Goal: Use online tool/utility: Utilize a website feature to perform a specific function

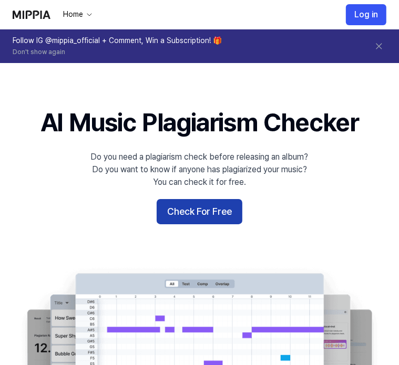
click at [220, 212] on button "Check For Free" at bounding box center [200, 211] width 86 height 25
click at [220, 213] on button "Check For Free" at bounding box center [200, 211] width 86 height 25
click at [191, 218] on button "Check For Free" at bounding box center [200, 211] width 86 height 25
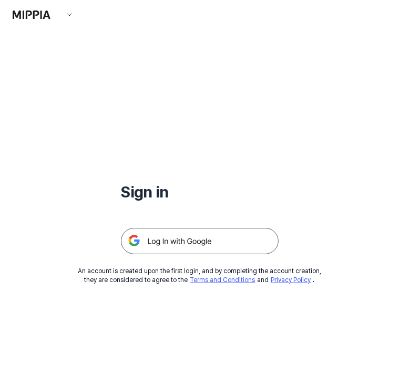
click at [211, 253] on img at bounding box center [200, 241] width 158 height 26
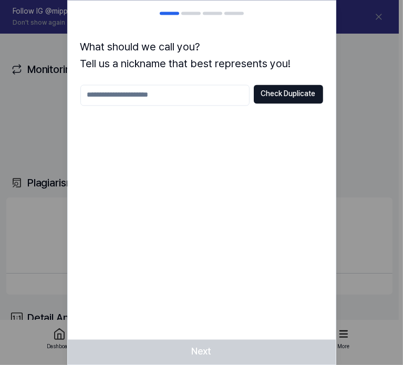
click at [364, 53] on div at bounding box center [201, 182] width 403 height 365
click at [291, 92] on button "Check Duplicate" at bounding box center [288, 94] width 69 height 19
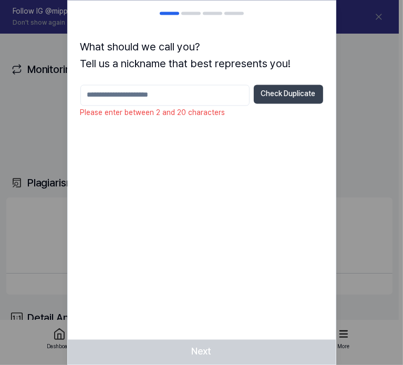
click at [291, 92] on button "Check Duplicate" at bounding box center [288, 94] width 69 height 19
click at [197, 94] on input "text" at bounding box center [164, 95] width 169 height 21
type input "*********"
click at [305, 97] on button "Check Duplicate" at bounding box center [288, 94] width 69 height 19
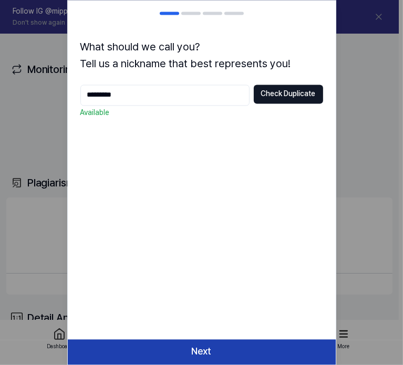
click at [207, 353] on button "Next" at bounding box center [202, 352] width 268 height 25
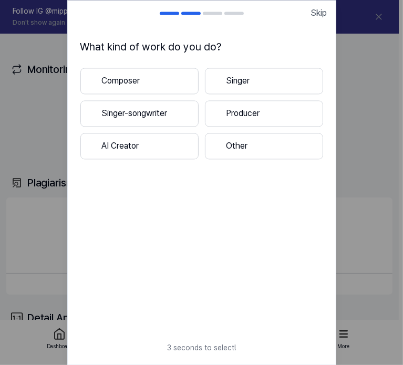
click at [153, 78] on button "Composer" at bounding box center [139, 81] width 118 height 26
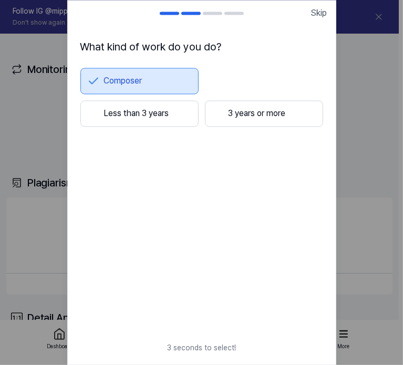
click at [183, 117] on button "Less than 3 years" at bounding box center [139, 113] width 118 height 26
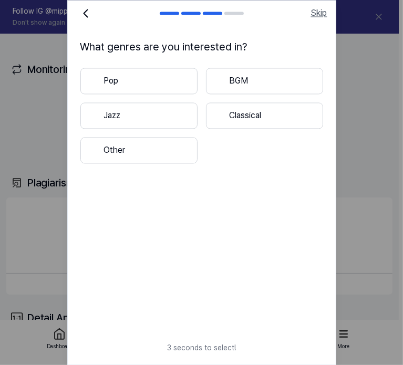
click at [314, 13] on span "Skip" at bounding box center [319, 13] width 16 height 13
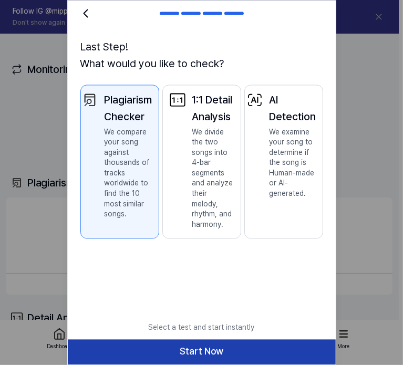
click at [227, 350] on button "Start Now" at bounding box center [202, 352] width 268 height 25
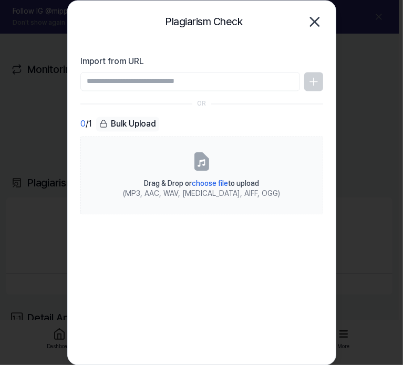
type input "**********"
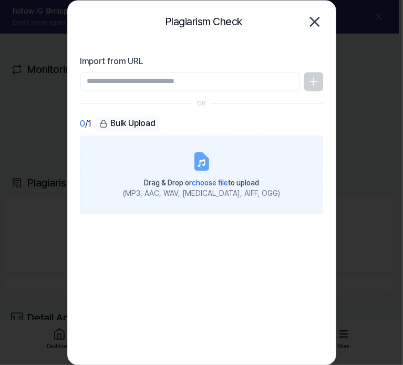
click at [199, 172] on label "Drag & Drop or choose file to upload (MP3, AAC, WAV, [MEDICAL_DATA], AIFF, OGG)" at bounding box center [201, 175] width 243 height 78
click at [0, 0] on input "Drag & Drop or choose file to upload (MP3, AAC, WAV, [MEDICAL_DATA], AIFF, OGG)" at bounding box center [0, 0] width 0 height 0
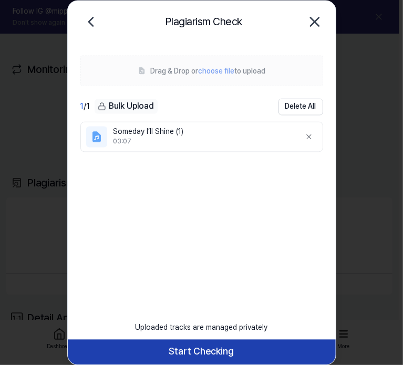
click at [170, 348] on button "Start Checking" at bounding box center [202, 352] width 268 height 25
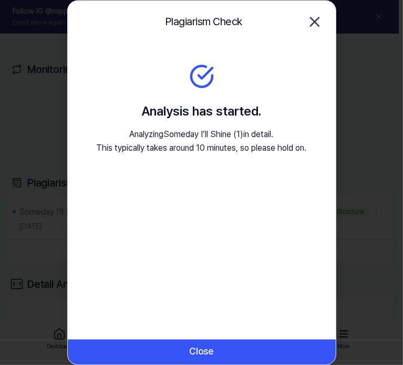
click at [191, 151] on p "Analyzing Someday I’ll Shine (1) in detail. This typically takes around 10 minu…" at bounding box center [202, 141] width 210 height 27
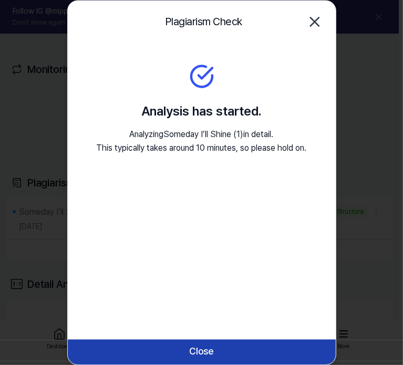
click at [209, 354] on button "Close" at bounding box center [202, 352] width 268 height 25
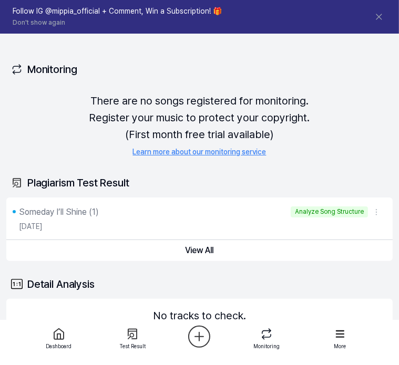
click at [317, 209] on div "Analyze Song Structure" at bounding box center [329, 212] width 77 height 11
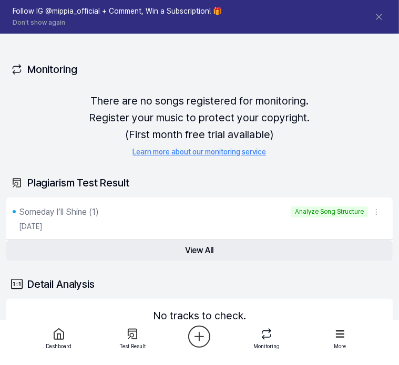
click at [202, 250] on button "View All" at bounding box center [199, 250] width 386 height 21
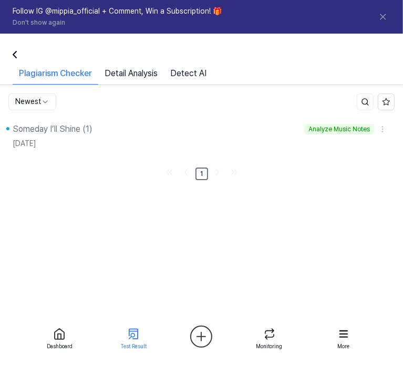
click at [139, 76] on link "Detail Analysis" at bounding box center [131, 75] width 66 height 17
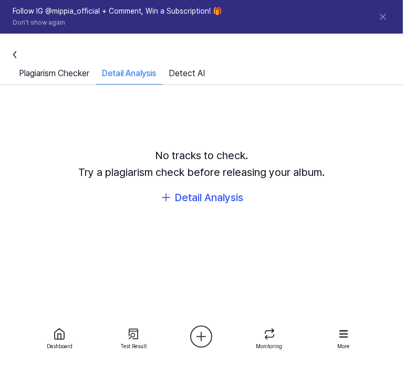
click at [78, 73] on link "Plagiarism Checker" at bounding box center [54, 75] width 83 height 17
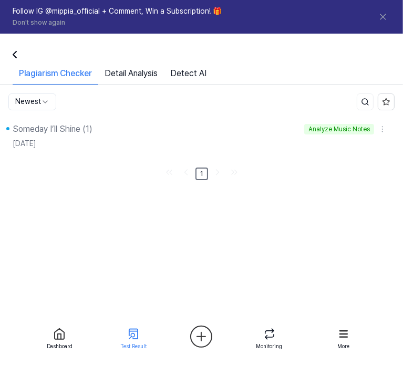
click at [66, 132] on div "Someday I’ll Shine (1)" at bounding box center [53, 129] width 80 height 13
click at [319, 132] on div "Analyze Music Notes" at bounding box center [339, 129] width 70 height 11
click at [188, 74] on link "Detect AI" at bounding box center [188, 75] width 49 height 17
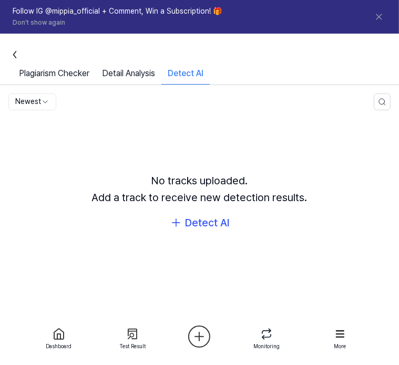
click at [49, 71] on link "Plagiarism Checker" at bounding box center [54, 75] width 83 height 17
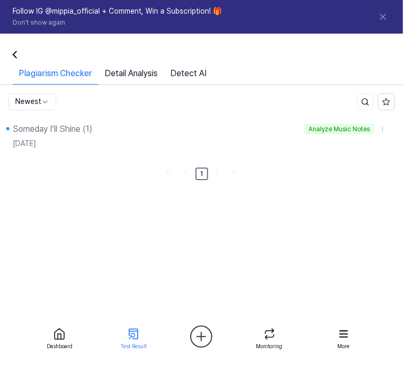
click at [15, 52] on icon at bounding box center [14, 55] width 3 height 6
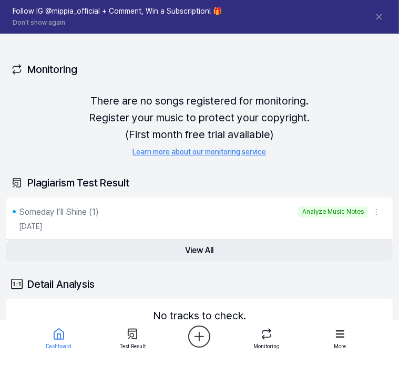
click at [219, 254] on button "View All" at bounding box center [199, 250] width 386 height 21
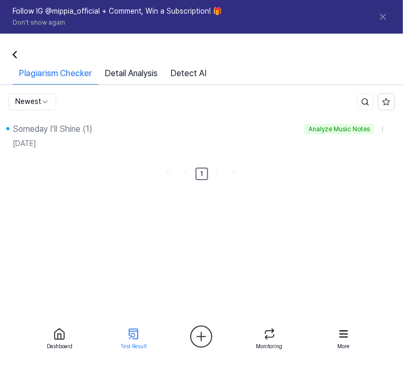
click at [187, 79] on link "Detect AI" at bounding box center [188, 75] width 49 height 17
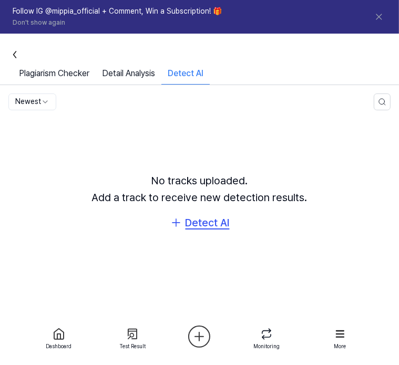
click at [193, 217] on div "Detect AI" at bounding box center [208, 222] width 44 height 17
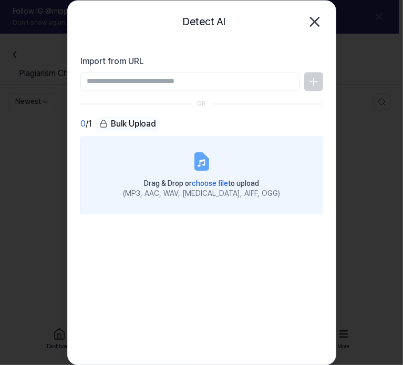
click at [188, 172] on label "Drag & Drop or choose file to upload (MP3, AAC, WAV, [MEDICAL_DATA], AIFF, OGG)" at bounding box center [201, 175] width 243 height 78
click at [0, 0] on input "Drag & Drop or choose file to upload (MP3, AAC, WAV, [MEDICAL_DATA], AIFF, OGG)" at bounding box center [0, 0] width 0 height 0
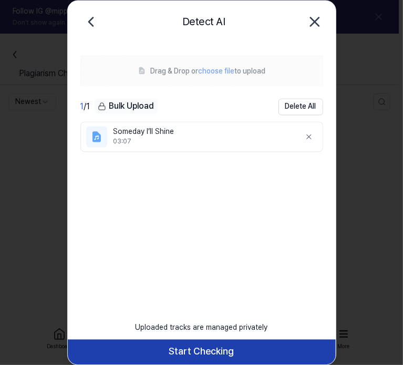
click at [183, 357] on button "Start Checking" at bounding box center [202, 352] width 268 height 25
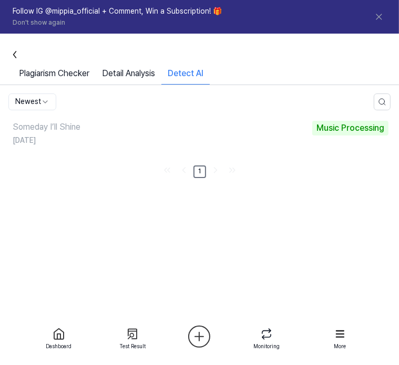
click at [34, 81] on link "Plagiarism Checker" at bounding box center [54, 75] width 83 height 17
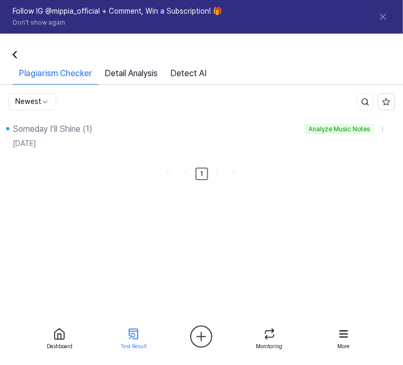
click at [120, 72] on link "Detail Analysis" at bounding box center [131, 75] width 66 height 17
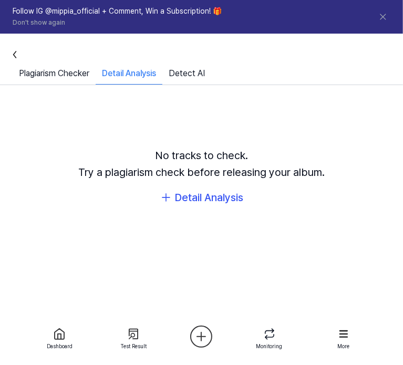
click at [185, 70] on link "Detect AI" at bounding box center [186, 75] width 49 height 17
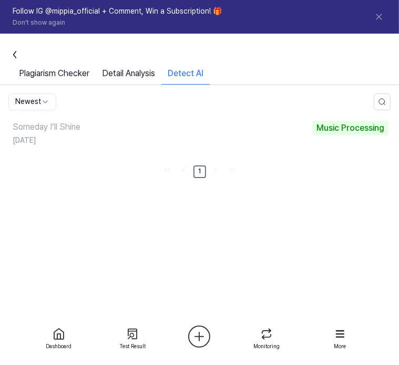
click at [69, 71] on link "Plagiarism Checker" at bounding box center [54, 75] width 83 height 17
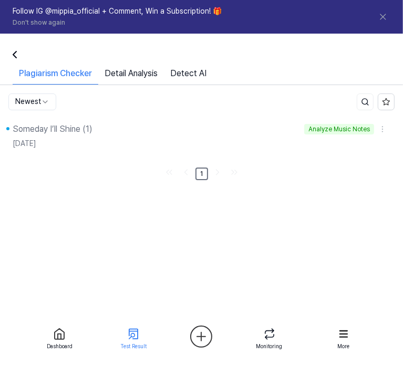
click at [139, 342] on div at bounding box center [134, 334] width 38 height 17
click at [200, 172] on link "1" at bounding box center [202, 174] width 13 height 13
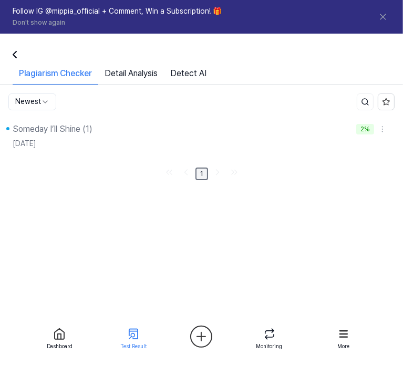
click at [200, 172] on link "1" at bounding box center [202, 174] width 13 height 13
click at [210, 77] on link "Detect AI" at bounding box center [188, 75] width 49 height 17
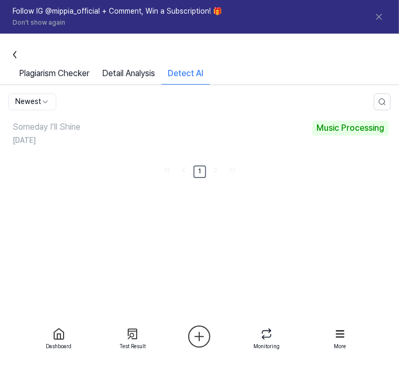
click at [53, 75] on link "Plagiarism Checker" at bounding box center [54, 75] width 83 height 17
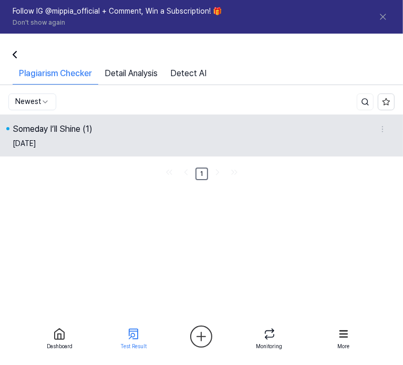
click at [40, 134] on div "Someday I’ll Shine (1)" at bounding box center [53, 129] width 80 height 13
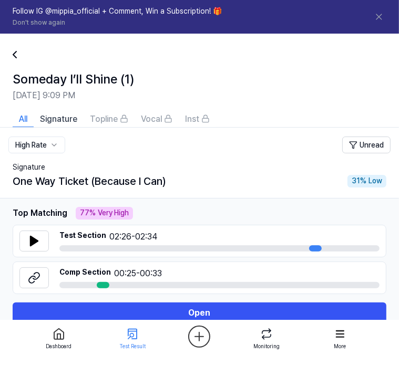
click at [311, 201] on td "Top Matching Top Matching Section Similarity 77 % 77 % Very High Test Section 0…" at bounding box center [199, 265] width 399 height 134
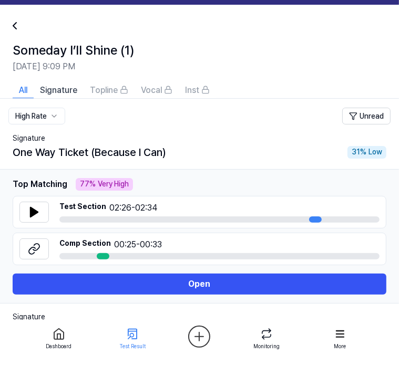
scroll to position [27, 0]
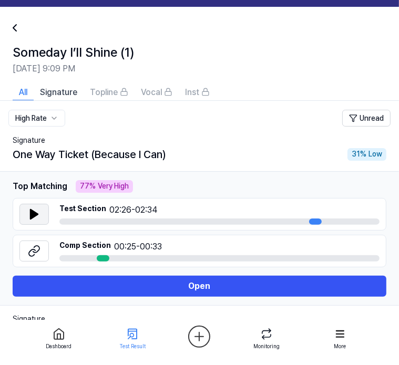
click at [38, 217] on icon at bounding box center [34, 214] width 13 height 13
click at [37, 254] on icon at bounding box center [34, 251] width 13 height 13
click at [302, 159] on div "One Way Ticket (Because I Can) 31 % Low" at bounding box center [200, 154] width 374 height 17
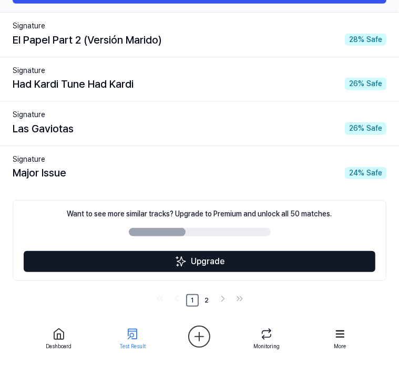
scroll to position [321, 0]
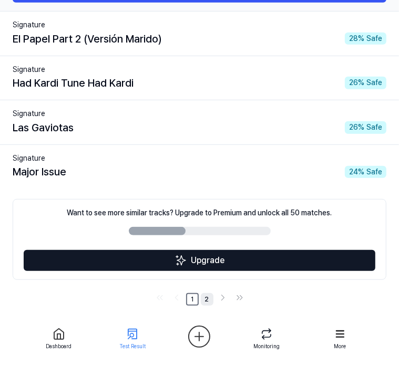
click at [208, 300] on link "2" at bounding box center [207, 299] width 13 height 13
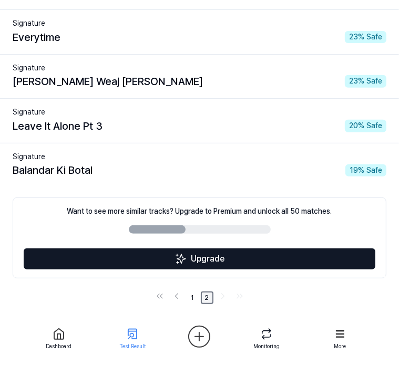
scroll to position [187, 0]
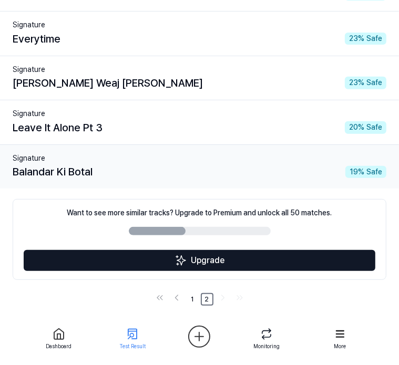
click at [229, 163] on div "Balandar Ki Botal 19 % Safe" at bounding box center [200, 171] width 374 height 17
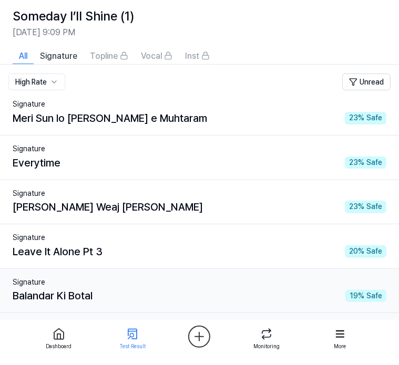
scroll to position [0, 0]
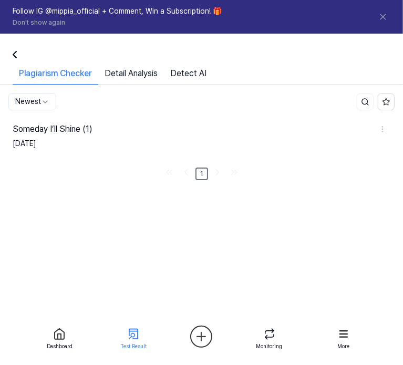
click at [197, 71] on link "Detect AI" at bounding box center [188, 75] width 49 height 17
